Goal: Ask a question: Seek information or help from site administrators or community

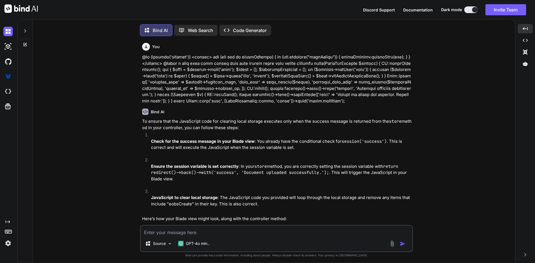
scroll to position [2490, 0]
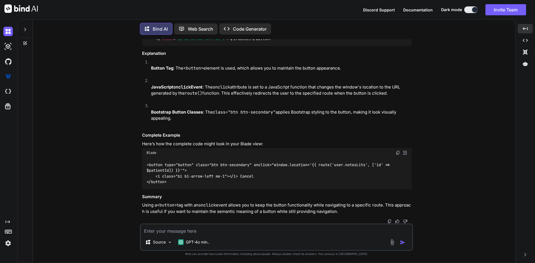
click at [155, 232] on textarea at bounding box center [276, 230] width 271 height 10
click at [189, 231] on textarea at bounding box center [276, 230] width 271 height 10
paste textarea "<form method="POST" action="{{ route('manager.storeContent') }}" name="loginCon…"
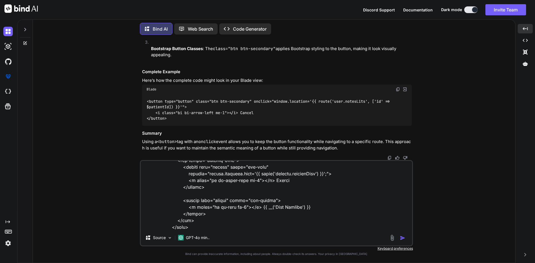
scroll to position [154, 0]
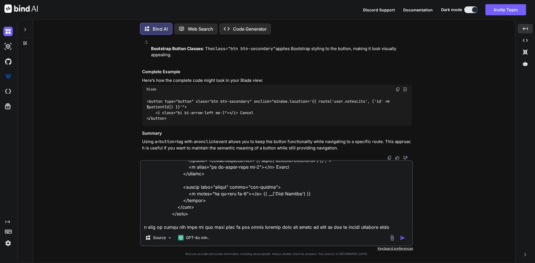
click at [401, 228] on textarea at bounding box center [276, 195] width 271 height 69
paste textarea "const userId = '{{ Auth::id() }}'; setupAutoSave('loginContent', ['login_descri…"
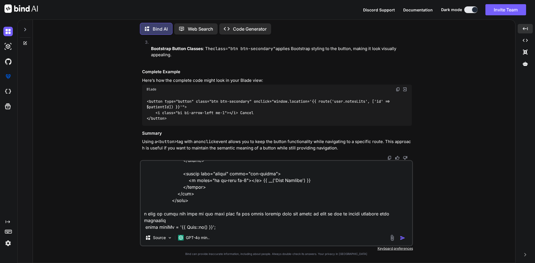
click at [190, 227] on textarea at bounding box center [276, 195] width 271 height 69
type textarea "<form method="POST" action="{{ route('manager.storeContent') }}" name="loginCon…"
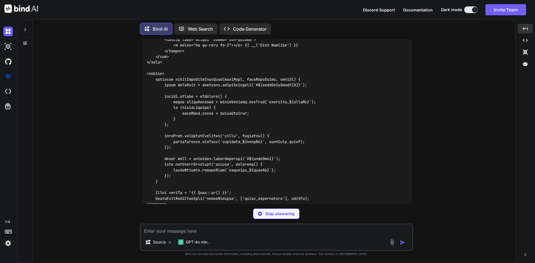
scroll to position [3101, 0]
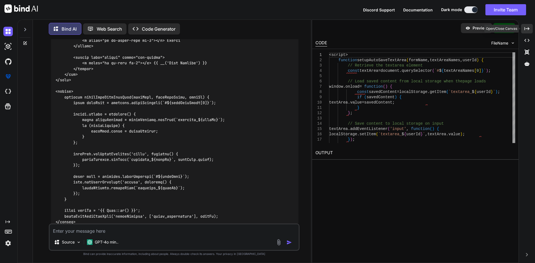
click at [526, 30] on icon "Created with Pixso." at bounding box center [526, 28] width 5 height 5
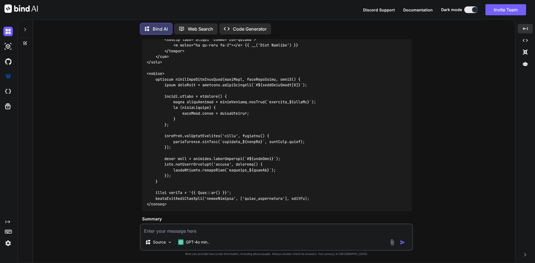
scroll to position [2969, 0]
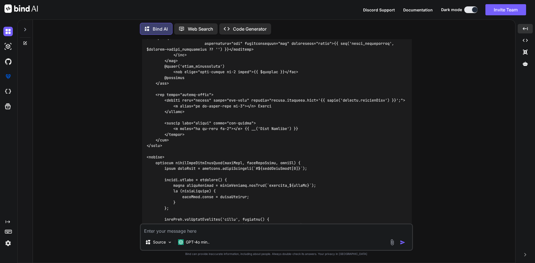
drag, startPoint x: 164, startPoint y: 90, endPoint x: 180, endPoint y: 206, distance: 117.4
drag, startPoint x: 160, startPoint y: 201, endPoint x: 137, endPoint y: 77, distance: 126.1
click at [137, 77] on div "You Bind AI To ensure that the JavaScript code for clearing local storage execu…" at bounding box center [276, 151] width 478 height 224
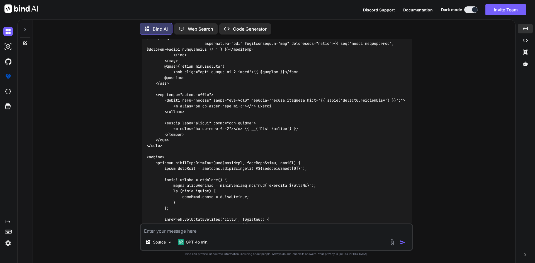
copy code "function setupAutoSaveTextArea ( formName, textAreaNames, userId ) { // Retriev…"
click at [157, 231] on textarea at bounding box center [276, 230] width 271 height 10
paste textarea "document.addEventListener('DOMContentLoaded', function() { ClassicEditor.create…"
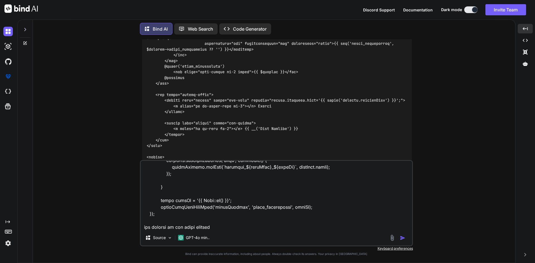
scroll to position [301, 0]
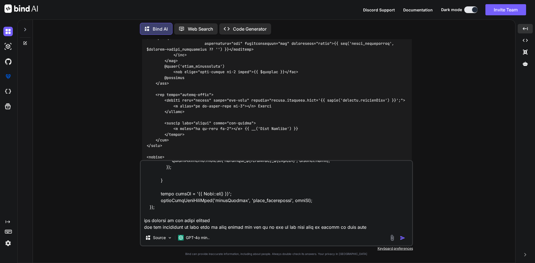
type textarea "document.addEventListener('DOMContentLoaded', function() { ClassicEditor.create…"
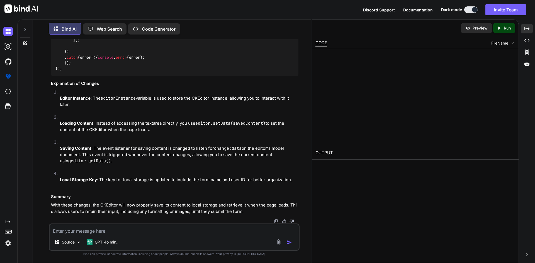
scroll to position [3776, 0]
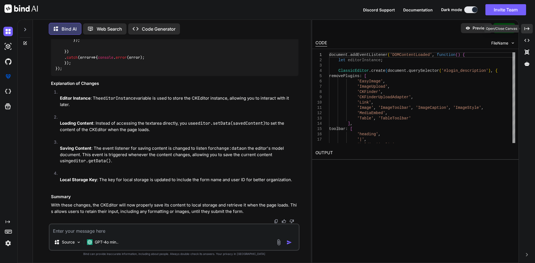
click at [527, 27] on icon "Created with Pixso." at bounding box center [526, 28] width 5 height 5
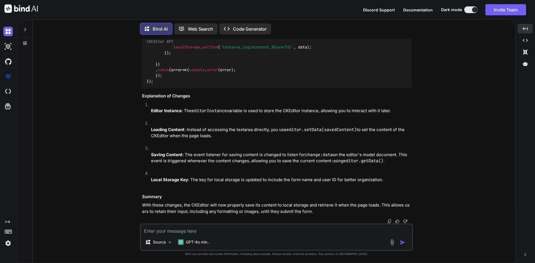
scroll to position [3702, 0]
click at [198, 228] on textarea at bounding box center [276, 230] width 271 height 10
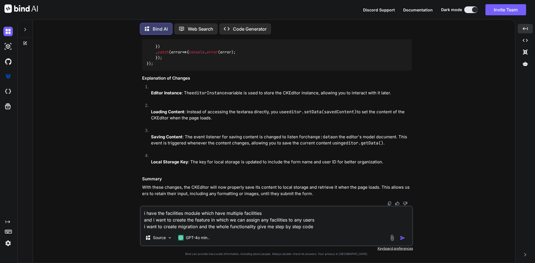
type textarea "i have the facilities module which have multiple facilities and i want to creat…"
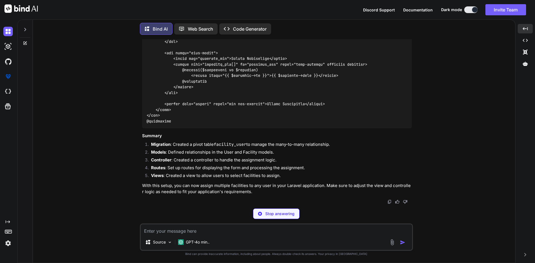
scroll to position [4801, 0]
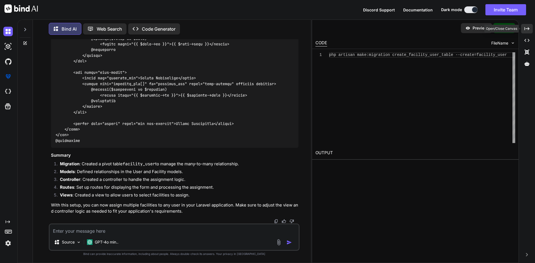
click at [526, 27] on icon "Created with Pixso." at bounding box center [526, 28] width 5 height 5
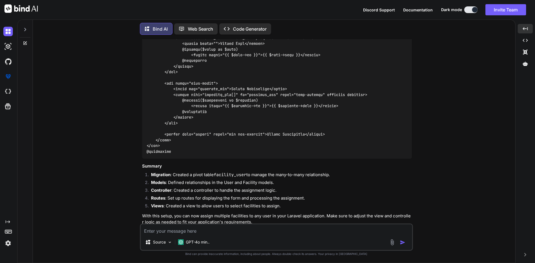
scroll to position [4315, 0]
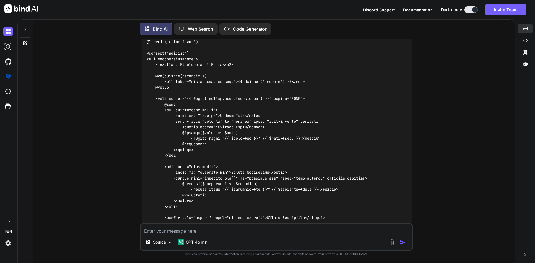
click at [206, 227] on textarea at bounding box center [276, 230] width 271 height 10
paste textarea "<?php use Illuminate\Database\Migrations\Migration; use Illuminate\Database\Sch…"
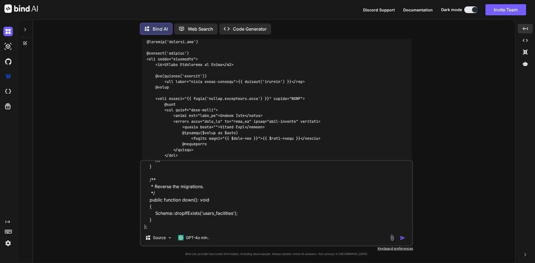
drag, startPoint x: 206, startPoint y: 227, endPoint x: 244, endPoint y: 218, distance: 39.0
click at [244, 218] on textarea "<?php use Illuminate\Database\Migrations\Migration; use Illuminate\Database\Sch…" at bounding box center [276, 195] width 271 height 69
click at [191, 230] on div "<?php use Illuminate\Database\Migrations\Migration; use Illuminate\Database\Sch…" at bounding box center [276, 203] width 273 height 86
click at [164, 226] on textarea "<?php use Illuminate\Database\Migrations\Migration; use Illuminate\Database\Sch…" at bounding box center [276, 195] width 271 height 69
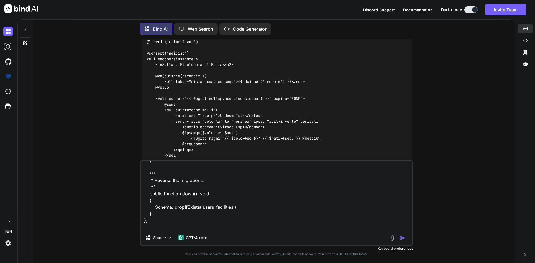
scroll to position [168, 0]
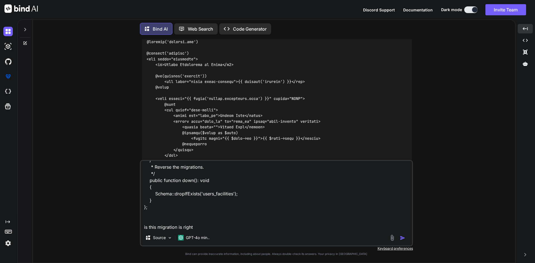
type textarea "<?php use Illuminate\Database\Migrations\Migration; use Illuminate\Database\Sch…"
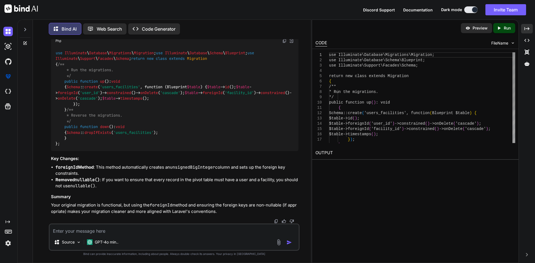
scroll to position [5521, 0]
click at [530, 29] on div "Created with Pixso." at bounding box center [527, 28] width 12 height 9
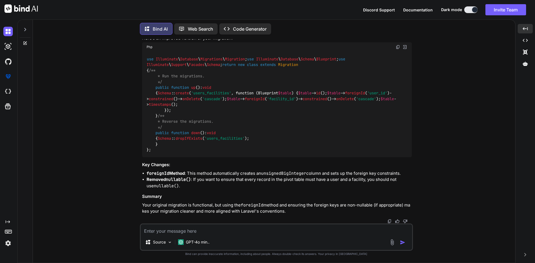
click at [245, 231] on textarea at bounding box center [276, 230] width 271 height 10
click at [182, 230] on textarea at bounding box center [276, 230] width 271 height 10
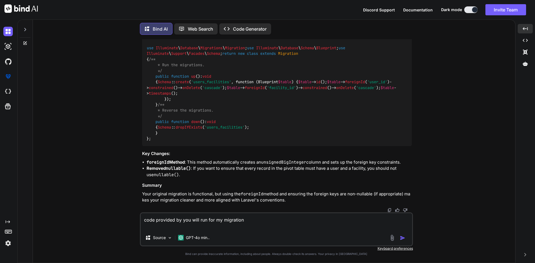
paste textarea "<?php use Illuminate\Database\Migrations\Migration; use Illuminate\Database\Sch…"
type textarea "code provided by you will run for my migration <?php use Illuminate\Database\Mi…"
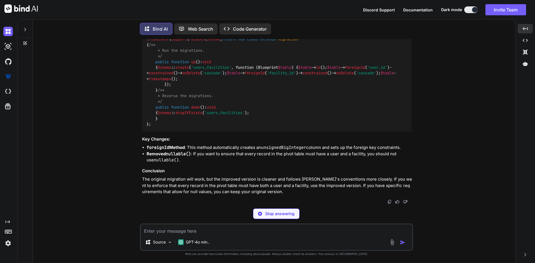
scroll to position [5773, 0]
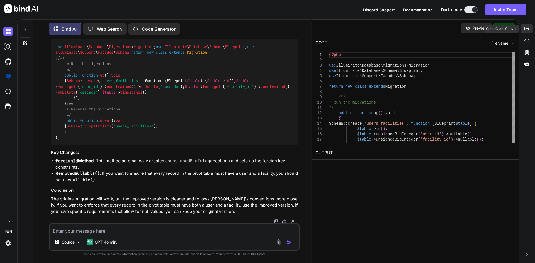
click at [530, 28] on div "Created with Pixso." at bounding box center [527, 28] width 12 height 9
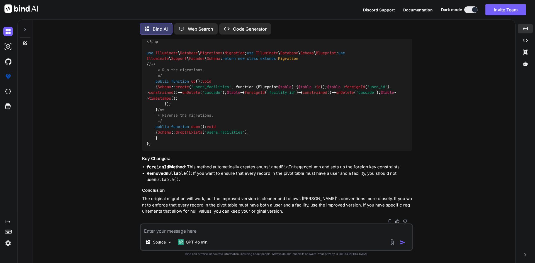
scroll to position [6045, 0]
drag, startPoint x: 171, startPoint y: 69, endPoint x: 337, endPoint y: 74, distance: 165.8
click at [337, 74] on div "<?php use Illuminate \ Database \ Migrations \ Migration ; use Illuminate \ Dat…" at bounding box center [277, 92] width 270 height 117
copy code "$table -> foreignId ( 'user_id' )-> constrained ()-> onDelete ( 'cascade' ); $t…"
click at [171, 228] on textarea at bounding box center [276, 230] width 271 height 10
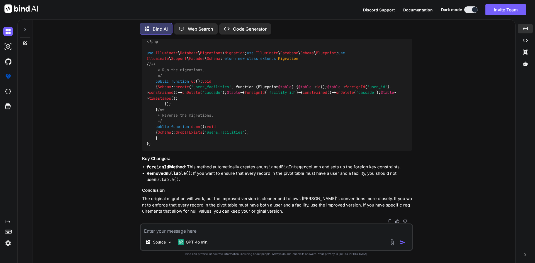
paste textarea "$table->foreignId('user_id')->constrained()->onDelete('cascade'); $table->forei…"
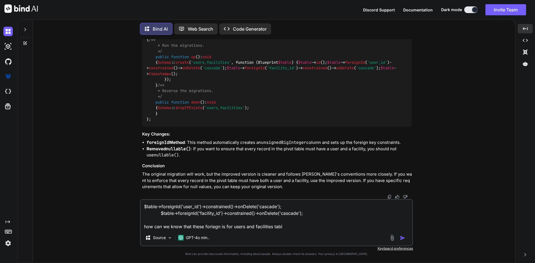
type textarea "$table->foreignId('user_id')->constrained()->onDelete('cascade'); $table->forei…"
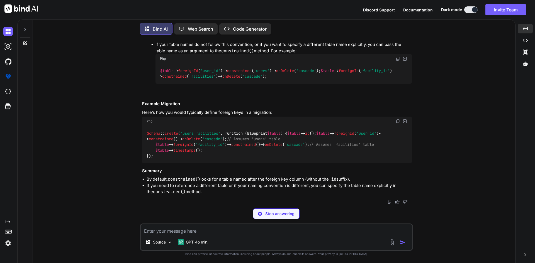
scroll to position [6345, 0]
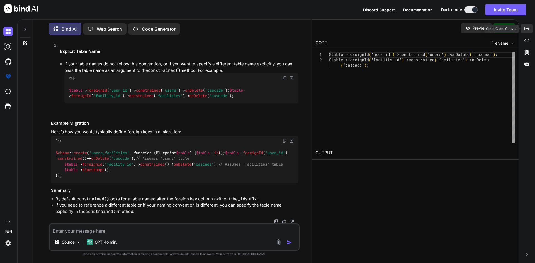
click at [527, 29] on icon "Created with Pixso." at bounding box center [526, 28] width 5 height 5
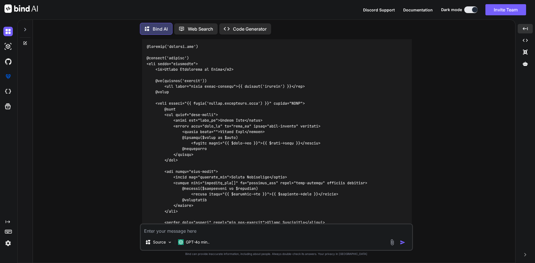
scroll to position [4343, 0]
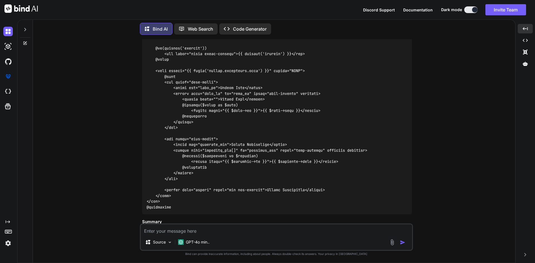
drag, startPoint x: 156, startPoint y: 76, endPoint x: 174, endPoint y: 148, distance: 74.0
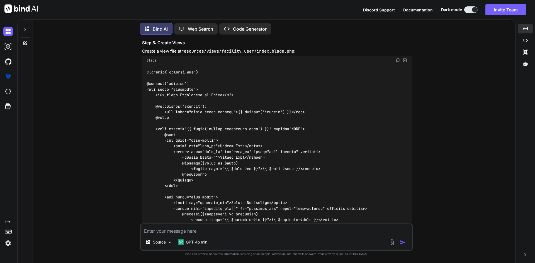
scroll to position [4315, 0]
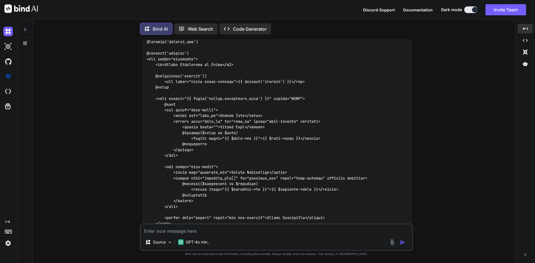
drag, startPoint x: 155, startPoint y: 102, endPoint x: 167, endPoint y: 149, distance: 48.7
copy code "public function up ( ) { Schema :: create ( 'facility_user' , function (Bluepri…"
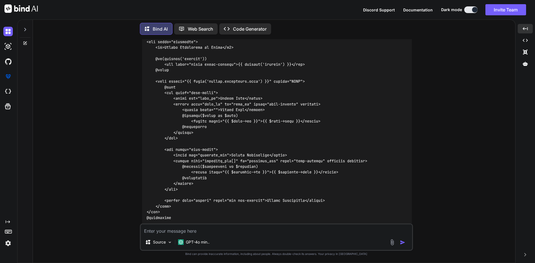
scroll to position [4371, 0]
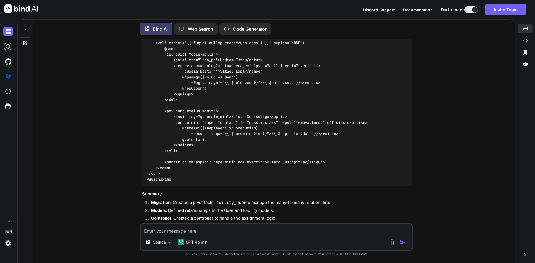
drag, startPoint x: 155, startPoint y: 104, endPoint x: 160, endPoint y: 121, distance: 17.4
copy code "public function down ( ) { Schema :: dropIfExists ( 'facility_user' ); }"
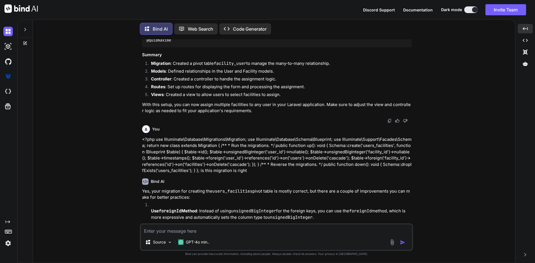
scroll to position [4482, 0]
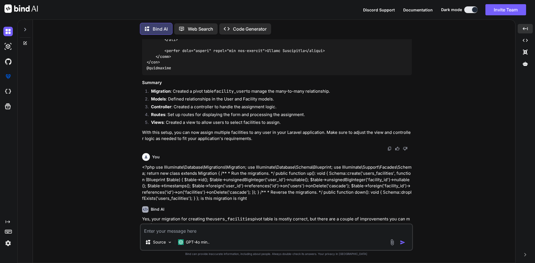
drag, startPoint x: 150, startPoint y: 111, endPoint x: 142, endPoint y: 90, distance: 22.9
copy code "public function facilities ( ) { return $this -> belongsToMany ( Facility :: cl…"
drag, startPoint x: 151, startPoint y: 161, endPoint x: 144, endPoint y: 145, distance: 17.7
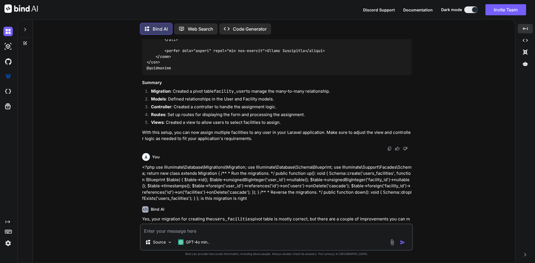
copy code "public function users ( ) { return $this -> belongsToMany ( User :: class ); }"
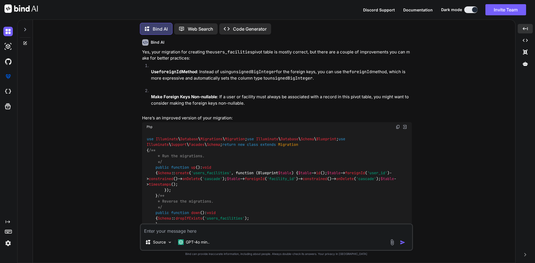
scroll to position [4677, 0]
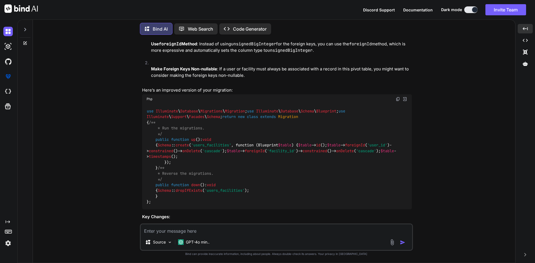
drag, startPoint x: 204, startPoint y: 60, endPoint x: 146, endPoint y: 58, distance: 58.3
drag, startPoint x: 199, startPoint y: 55, endPoint x: 145, endPoint y: 55, distance: 53.5
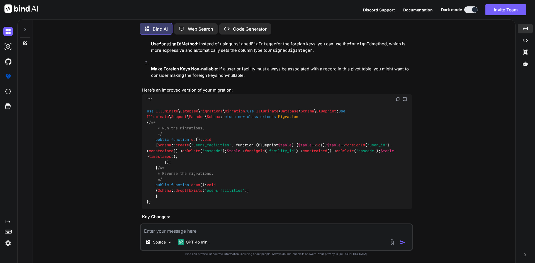
copy code "use App \ Models \ User ;"
drag, startPoint x: 155, startPoint y: 91, endPoint x: 159, endPoint y: 119, distance: 27.8
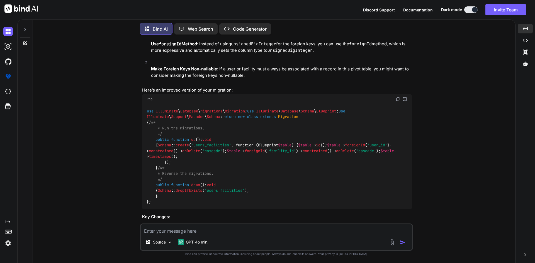
drag, startPoint x: 165, startPoint y: 103, endPoint x: 326, endPoint y: 111, distance: 160.6
copy code "$users = User :: all (); $facilities = Facility :: all (); return view ( 'facil…"
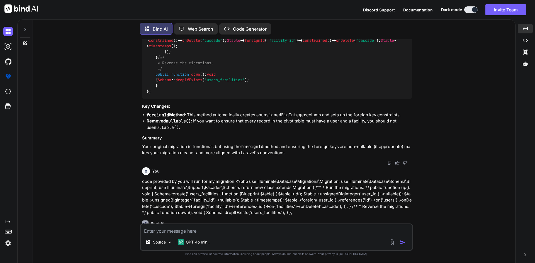
scroll to position [4789, 0]
drag, startPoint x: 381, startPoint y: 150, endPoint x: 146, endPoint y: 146, distance: 235.4
copy code "Route :: get ( '/assign-facilities' , [ FacilityUserController :: class , 'inde…"
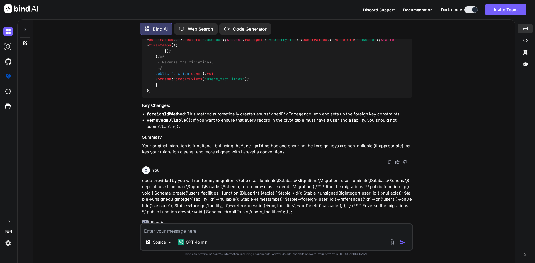
drag, startPoint x: 396, startPoint y: 153, endPoint x: 147, endPoint y: 157, distance: 248.5
copy code "Route :: post ( '/assign-facilities' , [ FacilityUserController :: class , 'ass…"
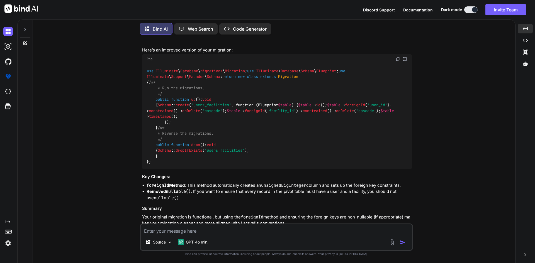
scroll to position [4677, 0]
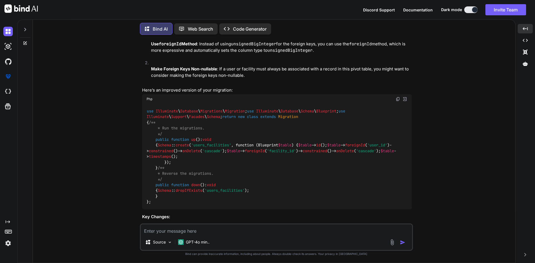
drag, startPoint x: 155, startPoint y: 130, endPoint x: 168, endPoint y: 197, distance: 68.1
click at [174, 233] on textarea at bounding box center [276, 230] width 271 height 10
paste textarea "SELECT * FROM statim_db.patients id Desc;"
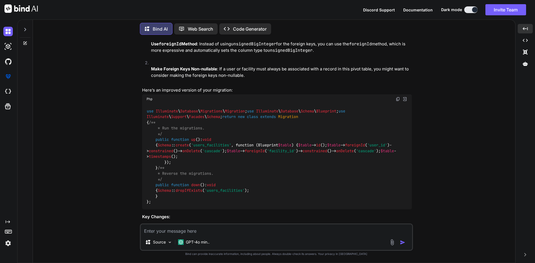
type textarea "SELECT * FROM statim_db.patients id Desc;"
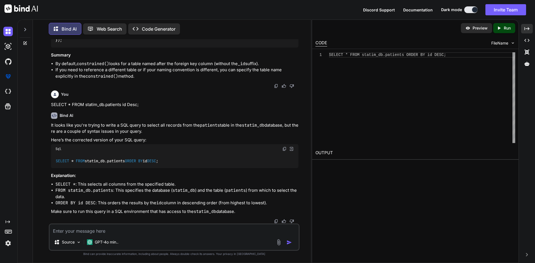
scroll to position [6525, 0]
click at [525, 26] on icon "Created with Pixso." at bounding box center [526, 28] width 5 height 5
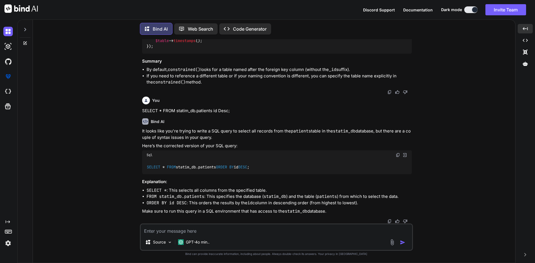
scroll to position [6407, 0]
